Goal: Information Seeking & Learning: Learn about a topic

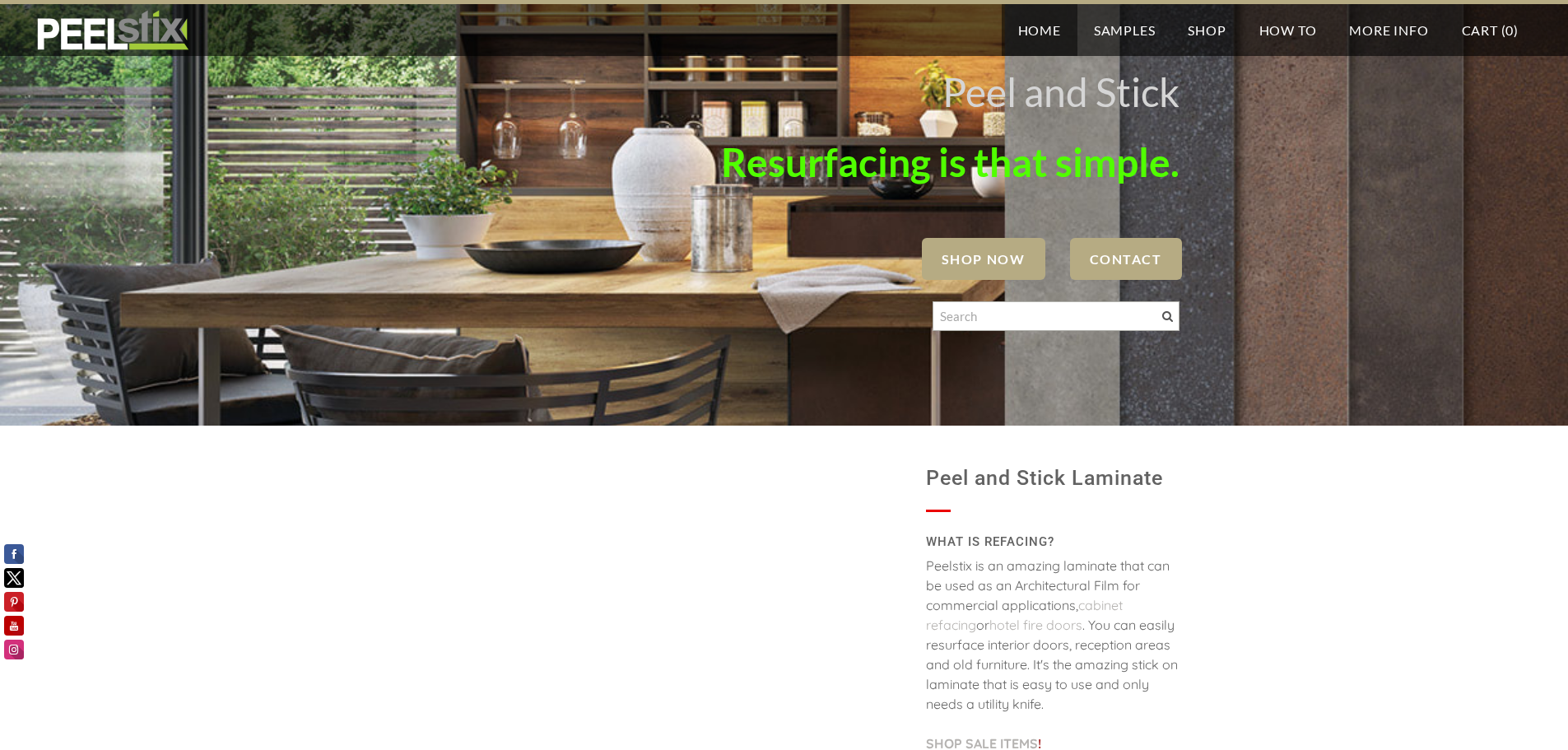
scroll to position [82, 0]
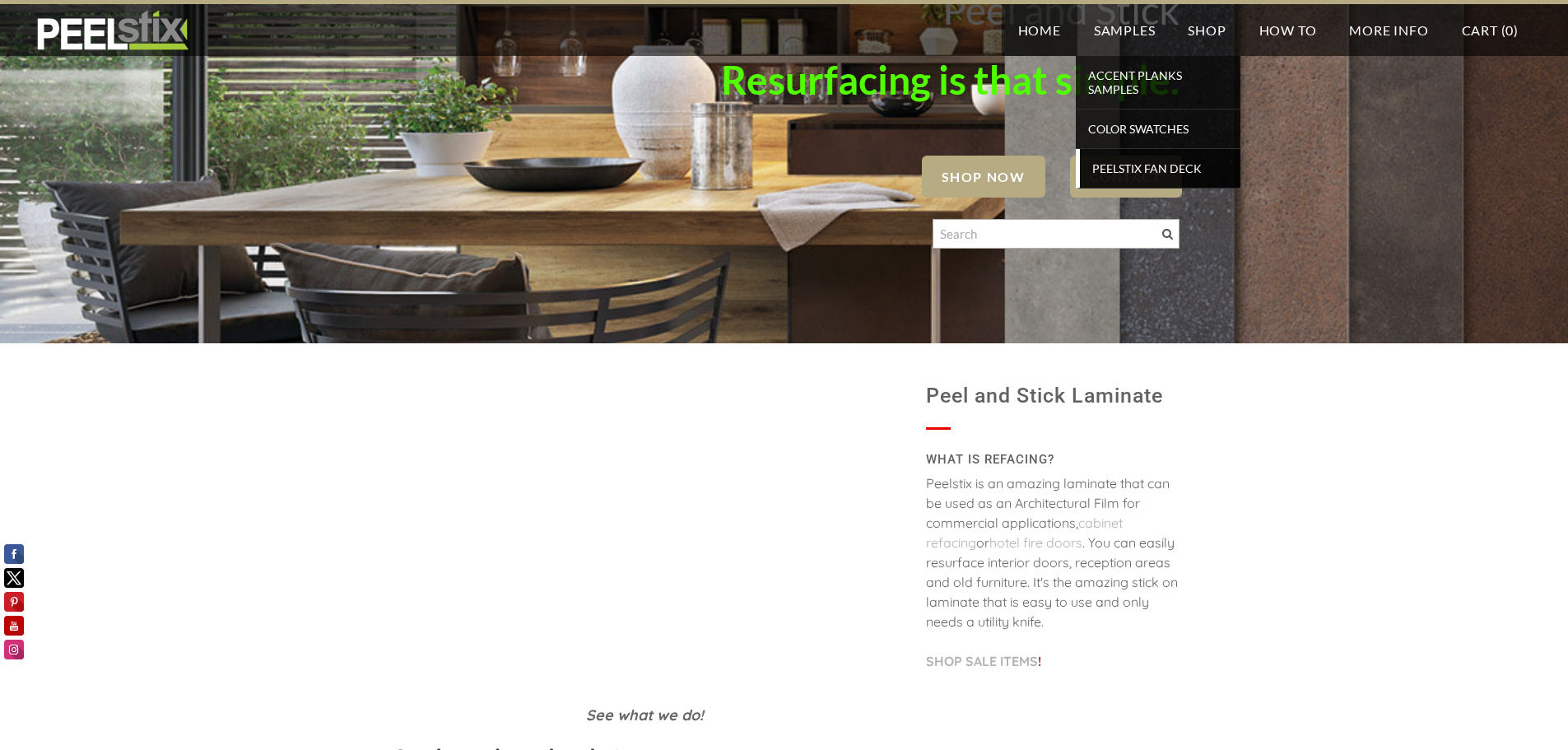
click at [1154, 168] on span "Peelstix Fan Deck" at bounding box center [1160, 168] width 152 height 22
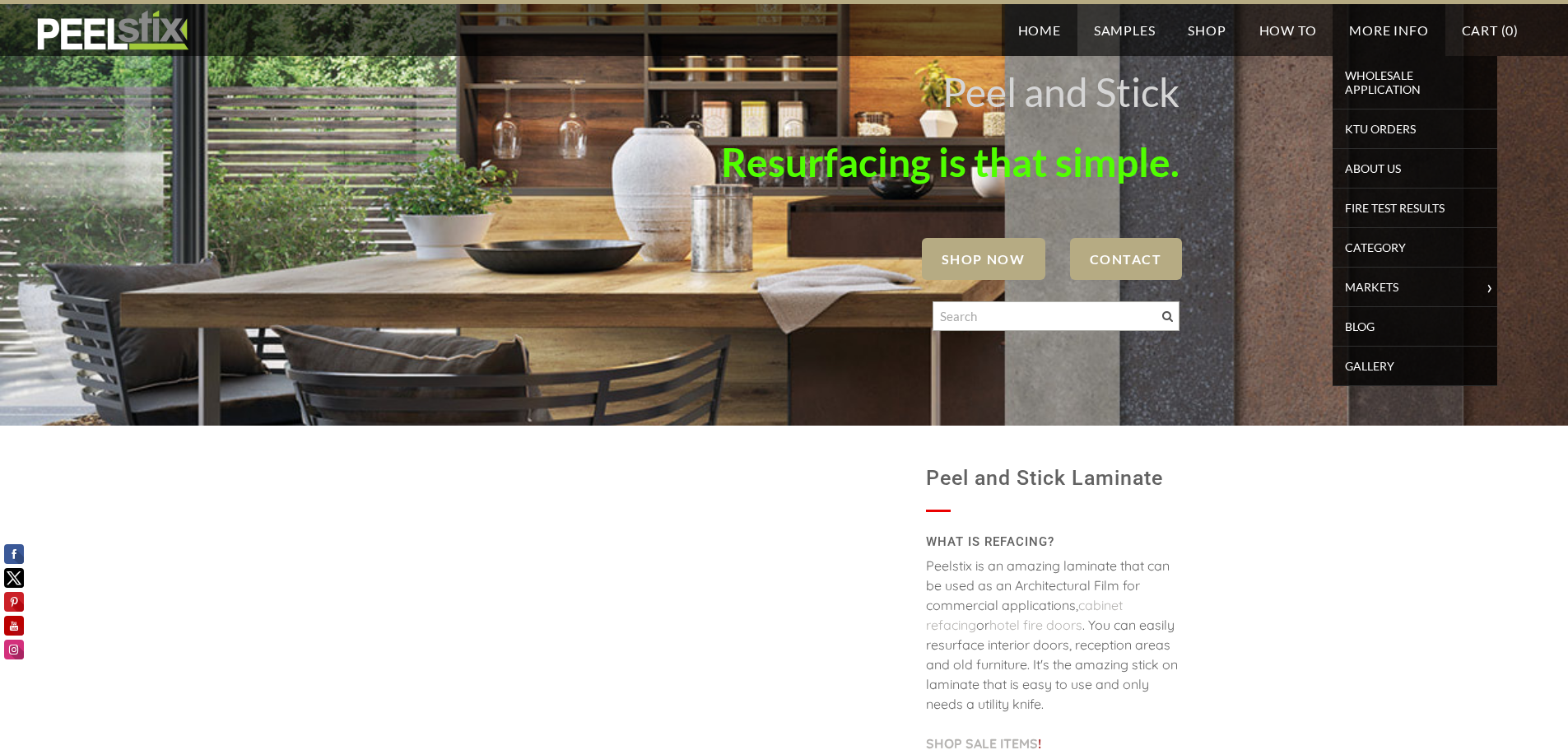
click at [1367, 28] on link "More Info" at bounding box center [1389, 29] width 112 height 52
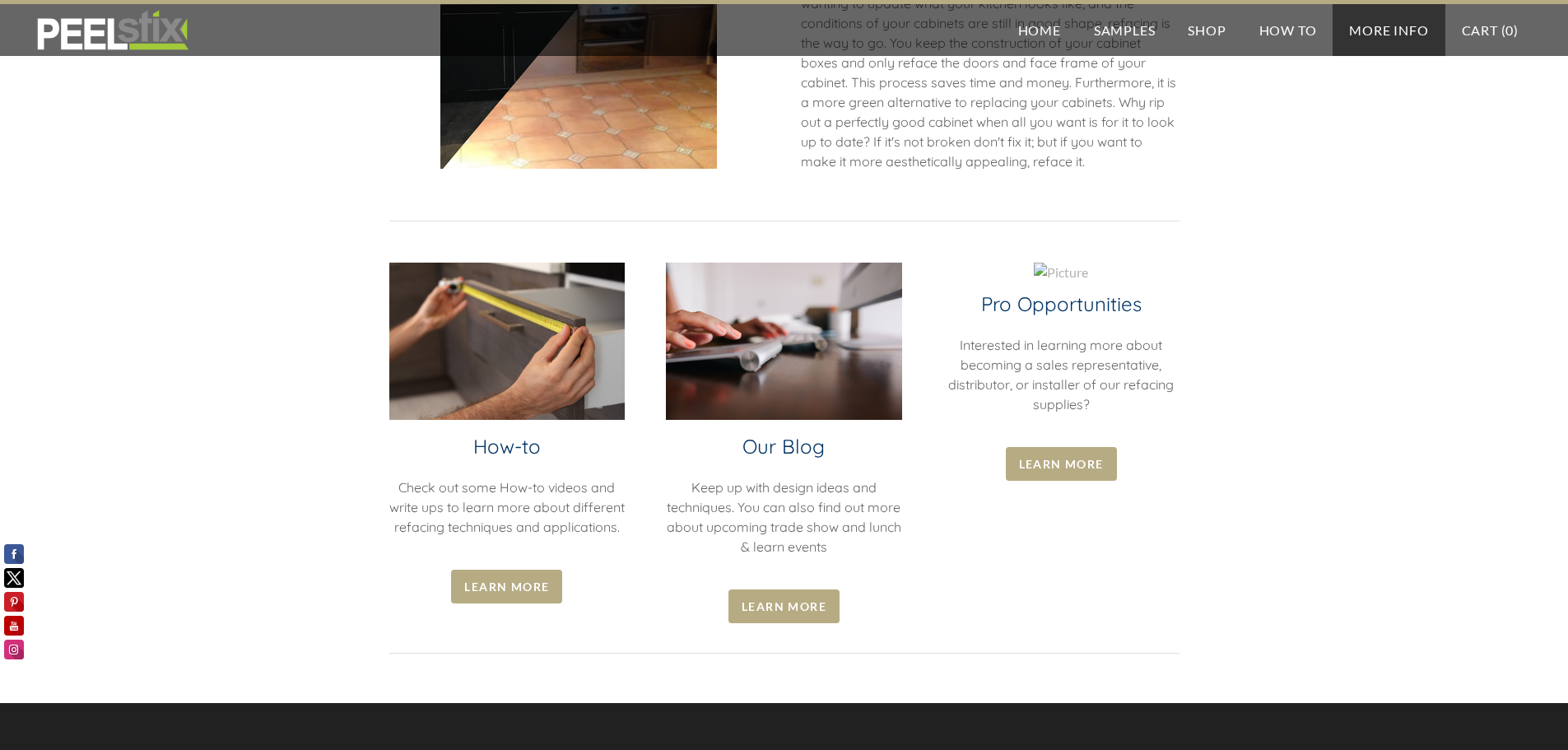
scroll to position [329, 0]
